Goal: Task Accomplishment & Management: Manage account settings

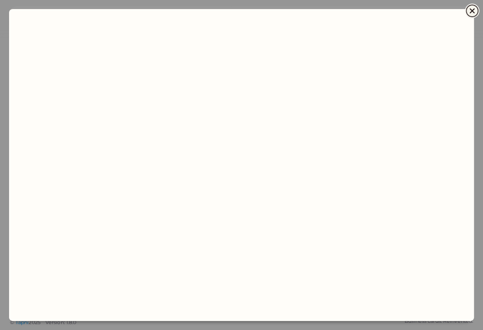
click at [472, 15] on icon "Close" at bounding box center [472, 10] width 11 height 11
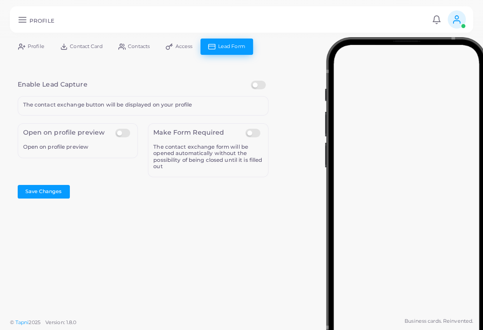
click at [31, 49] on span "Profile" at bounding box center [36, 46] width 17 height 5
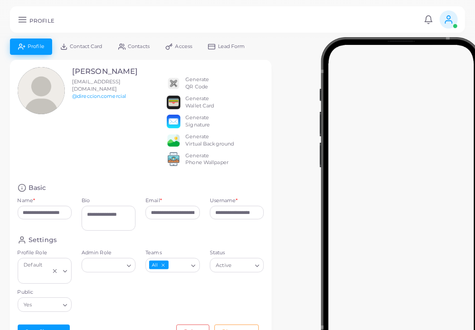
click at [183, 77] on div "Generate QR Code" at bounding box center [201, 83] width 68 height 15
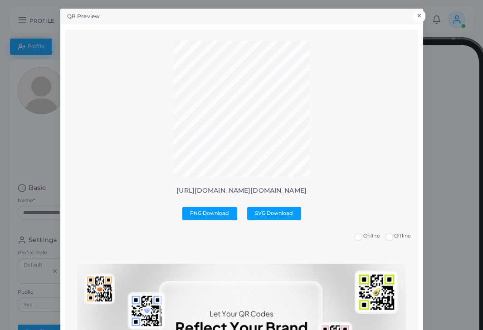
click at [420, 18] on button "×" at bounding box center [419, 16] width 12 height 12
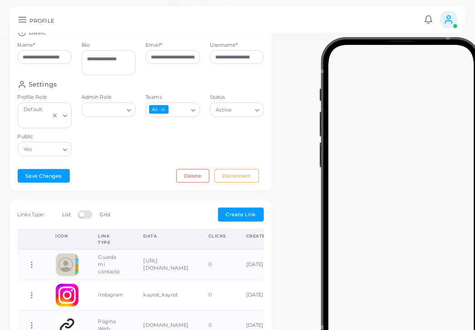
scroll to position [156, 0]
click at [106, 101] on label "Admin Role" at bounding box center [109, 96] width 54 height 7
click at [106, 104] on input "Admin Role" at bounding box center [105, 109] width 38 height 10
click at [106, 101] on label "Admin Role" at bounding box center [109, 96] width 54 height 7
click at [106, 104] on input "Admin Role" at bounding box center [105, 109] width 38 height 10
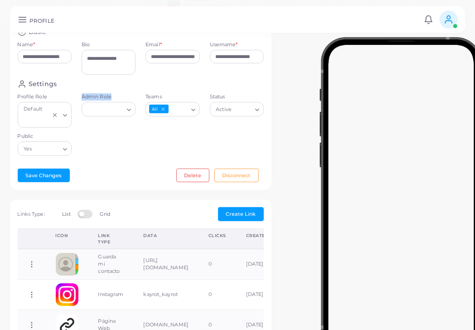
click at [106, 101] on label "Admin Role" at bounding box center [109, 96] width 54 height 7
click at [106, 104] on input "Admin Role" at bounding box center [105, 109] width 38 height 10
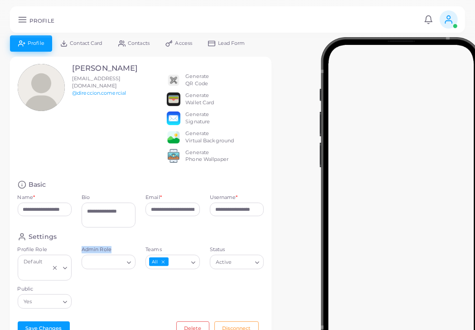
scroll to position [3, 0]
click at [99, 64] on h3 "[PERSON_NAME]" at bounding box center [105, 68] width 66 height 9
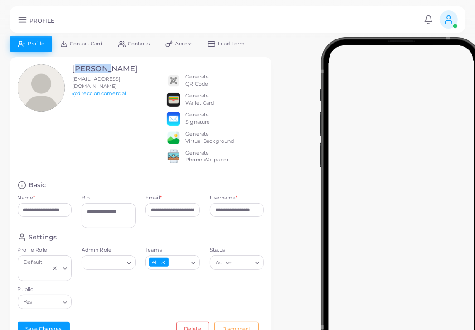
click at [99, 64] on h3 "[PERSON_NAME]" at bounding box center [105, 68] width 66 height 9
click at [122, 65] on h3 "[PERSON_NAME]" at bounding box center [105, 68] width 66 height 9
click at [89, 73] on h3 "[PERSON_NAME]" at bounding box center [105, 68] width 66 height 9
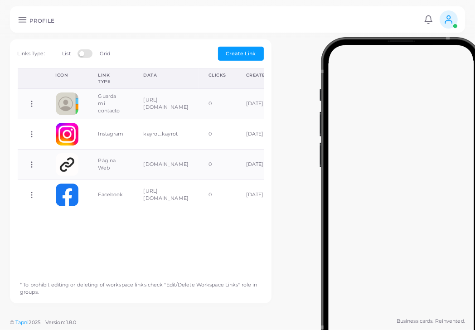
scroll to position [321, 0]
